Goal: Go to known website: Access a specific website the user already knows

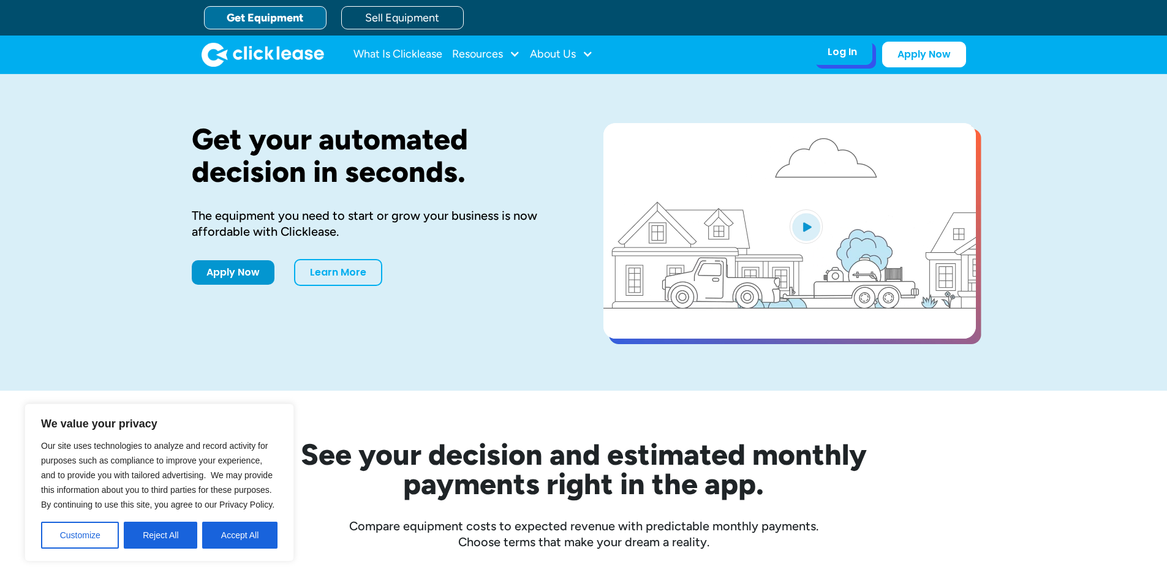
click at [846, 56] on div "Log In" at bounding box center [842, 52] width 29 height 12
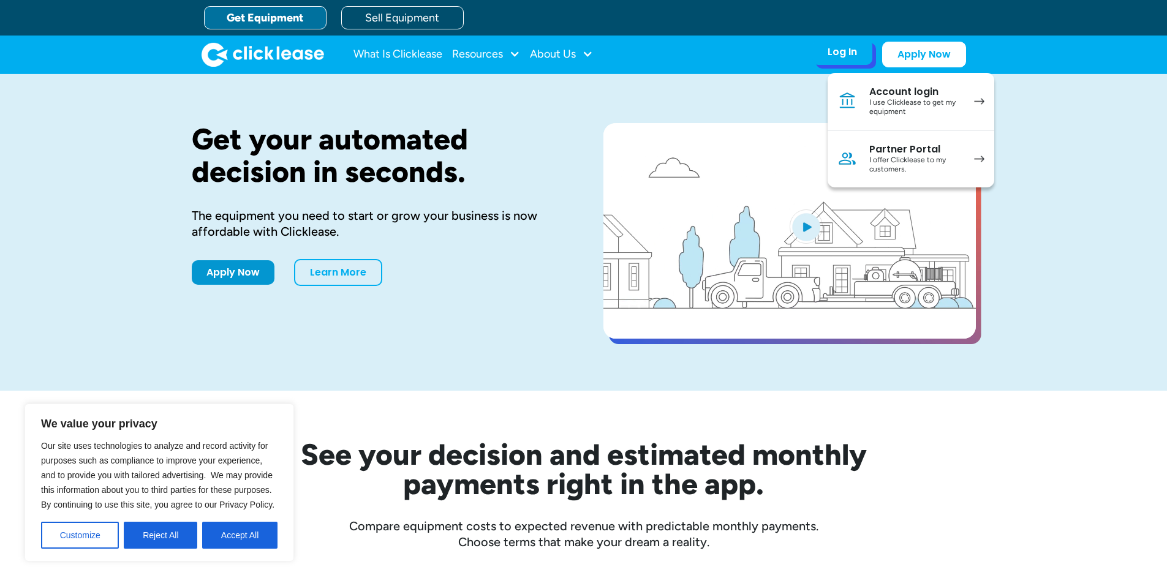
click at [891, 106] on div "I use Clicklease to get my equipment" at bounding box center [915, 107] width 93 height 19
